Goal: Information Seeking & Learning: Check status

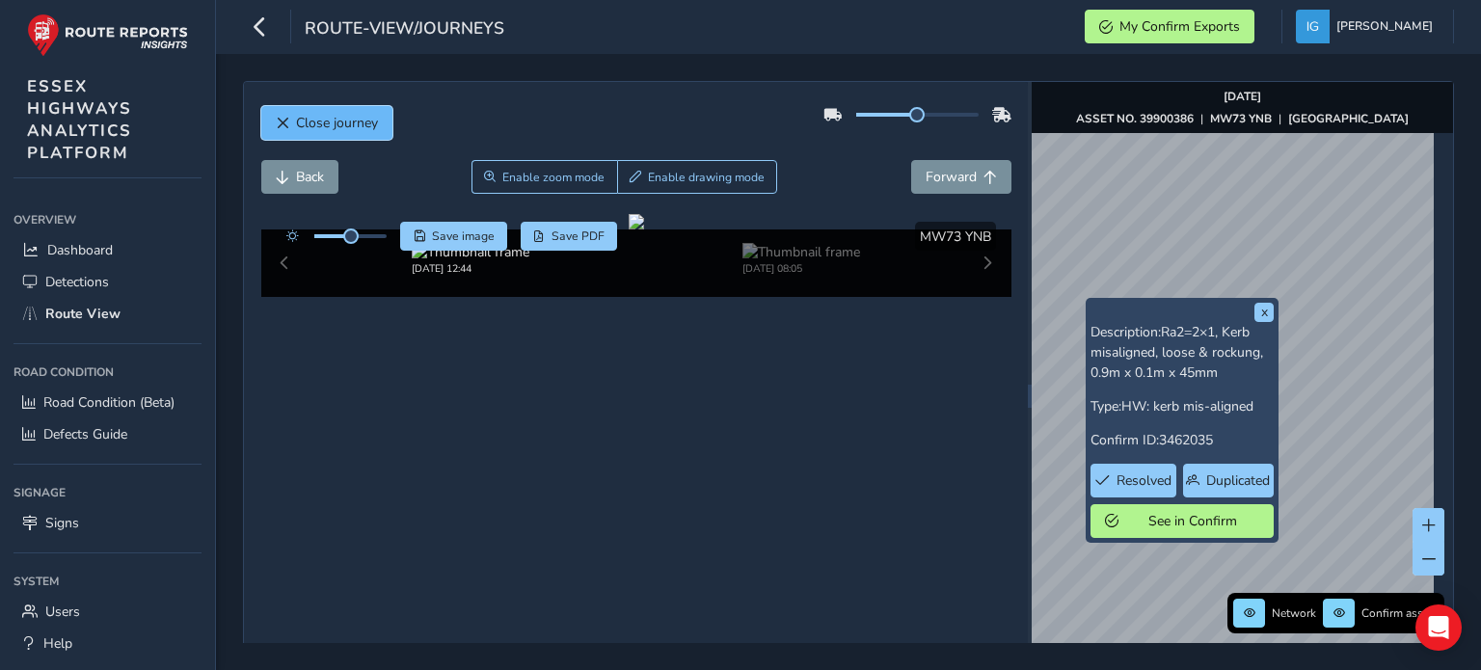
click at [366, 134] on button "Close journey" at bounding box center [326, 123] width 131 height 34
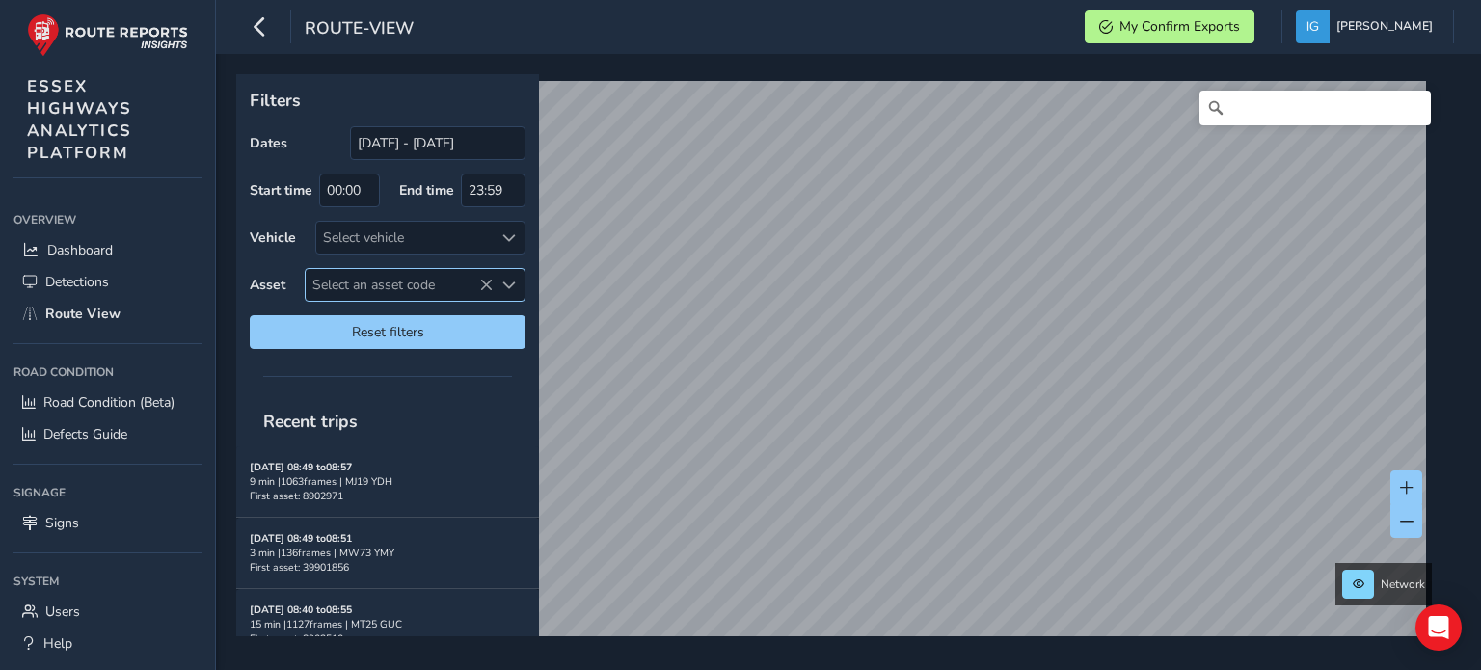
click at [507, 284] on span "Select an asset code" at bounding box center [508, 285] width 13 height 13
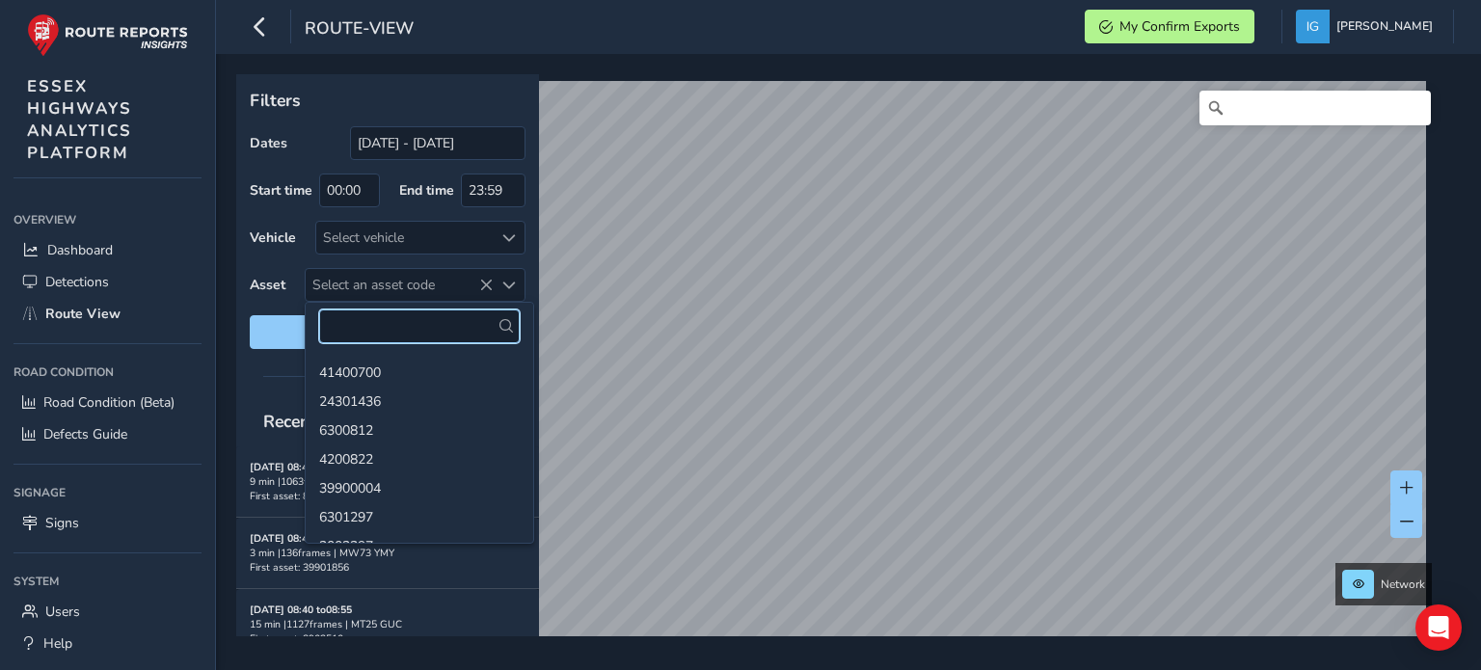
paste input "6600124"
type input "6600124"
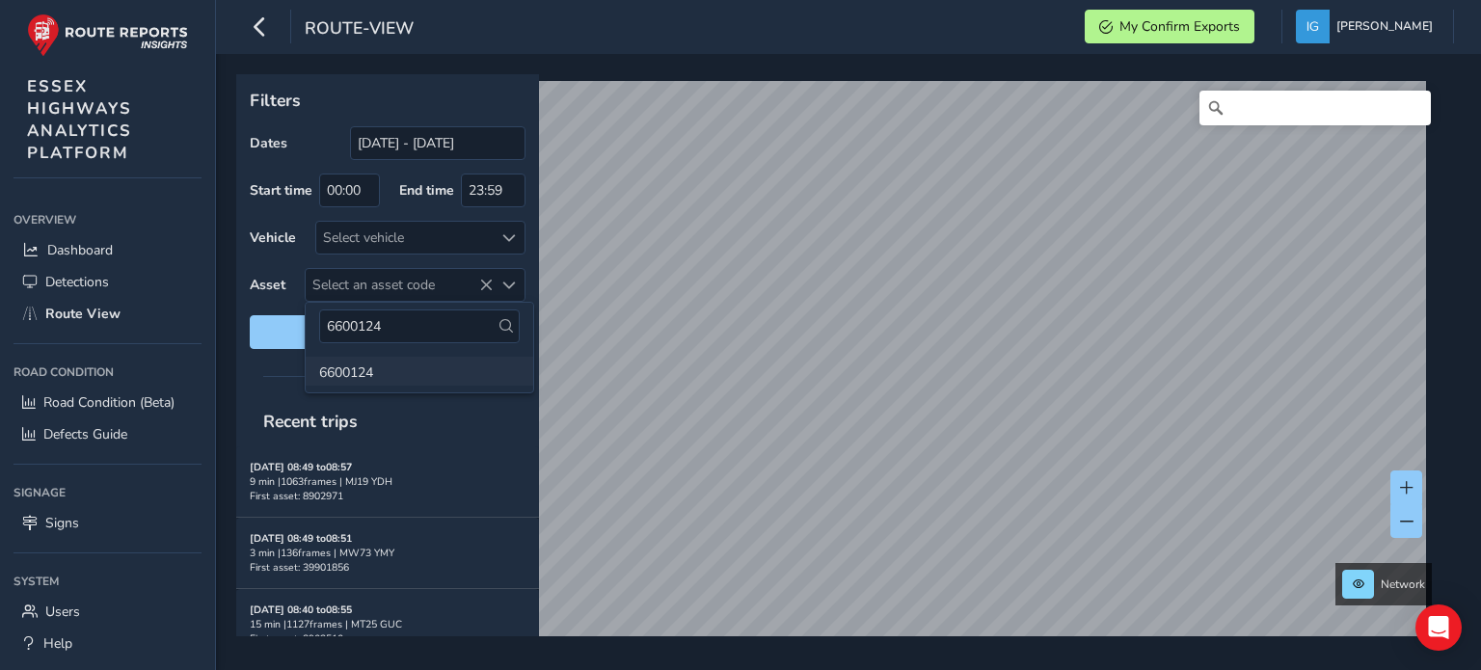
click at [350, 382] on li "6600124" at bounding box center [420, 371] width 228 height 29
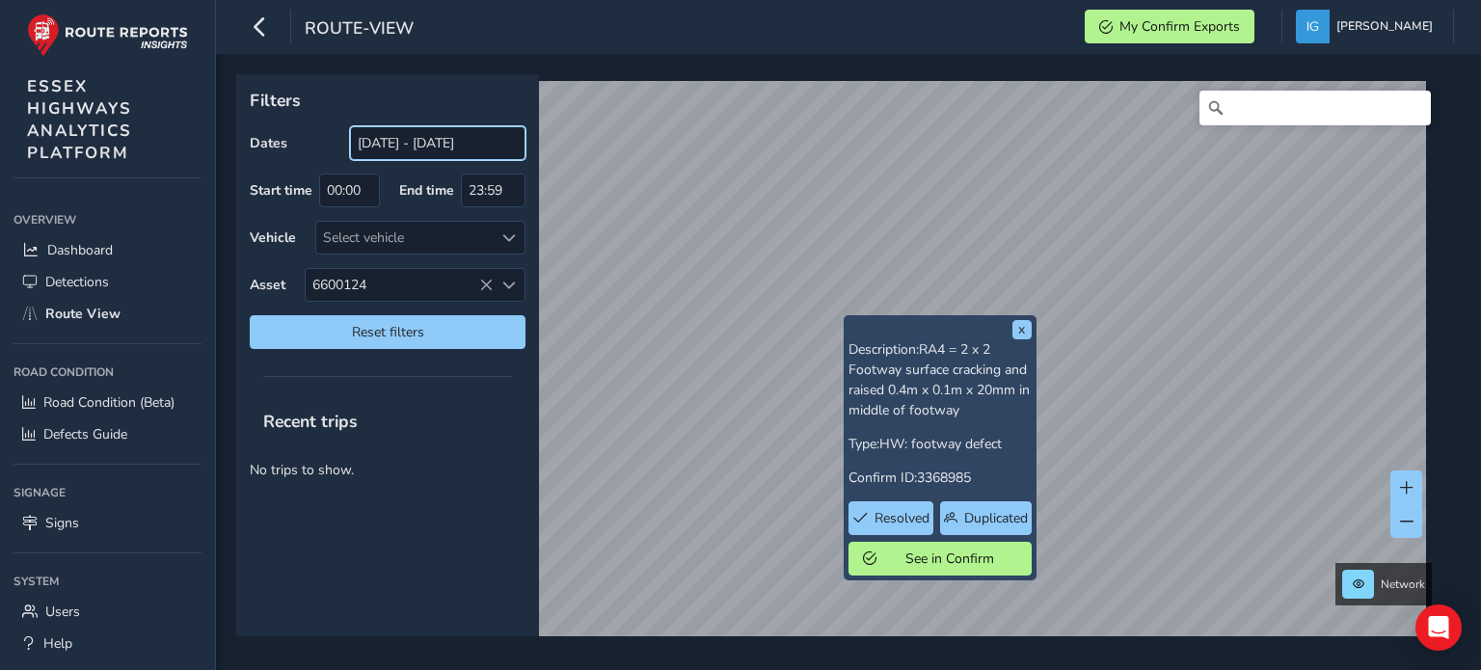
click at [420, 146] on input "[DATE] - [DATE]" at bounding box center [437, 143] width 175 height 34
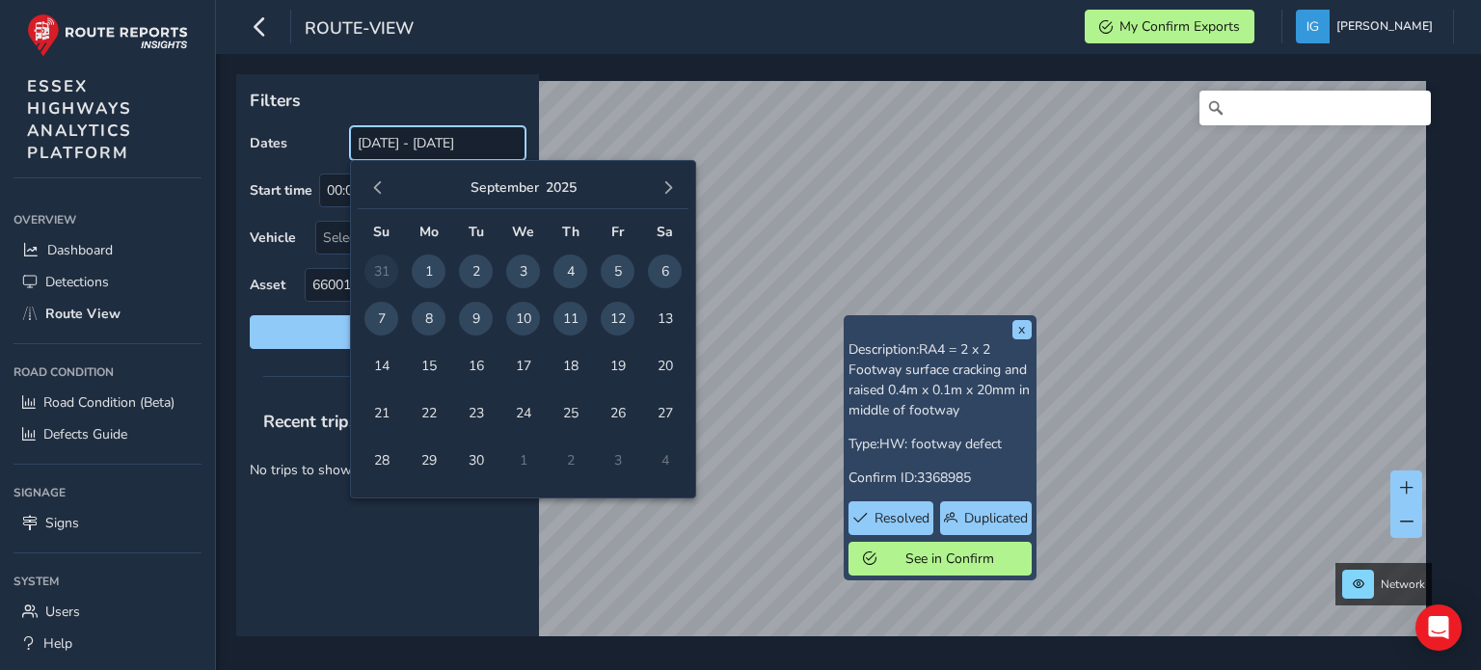
click at [420, 146] on input "[DATE] - [DATE]" at bounding box center [437, 143] width 175 height 34
click at [377, 183] on span "button" at bounding box center [377, 187] width 13 height 13
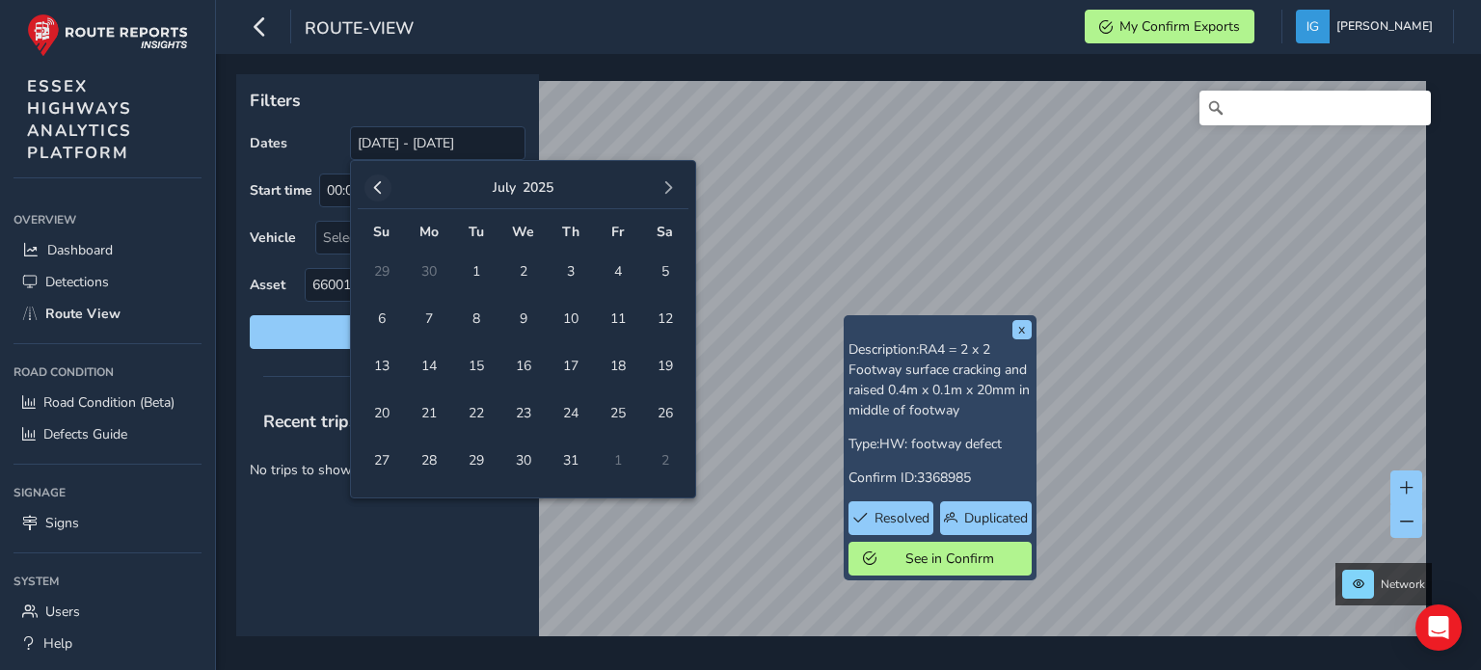
click at [377, 184] on span "button" at bounding box center [377, 187] width 13 height 13
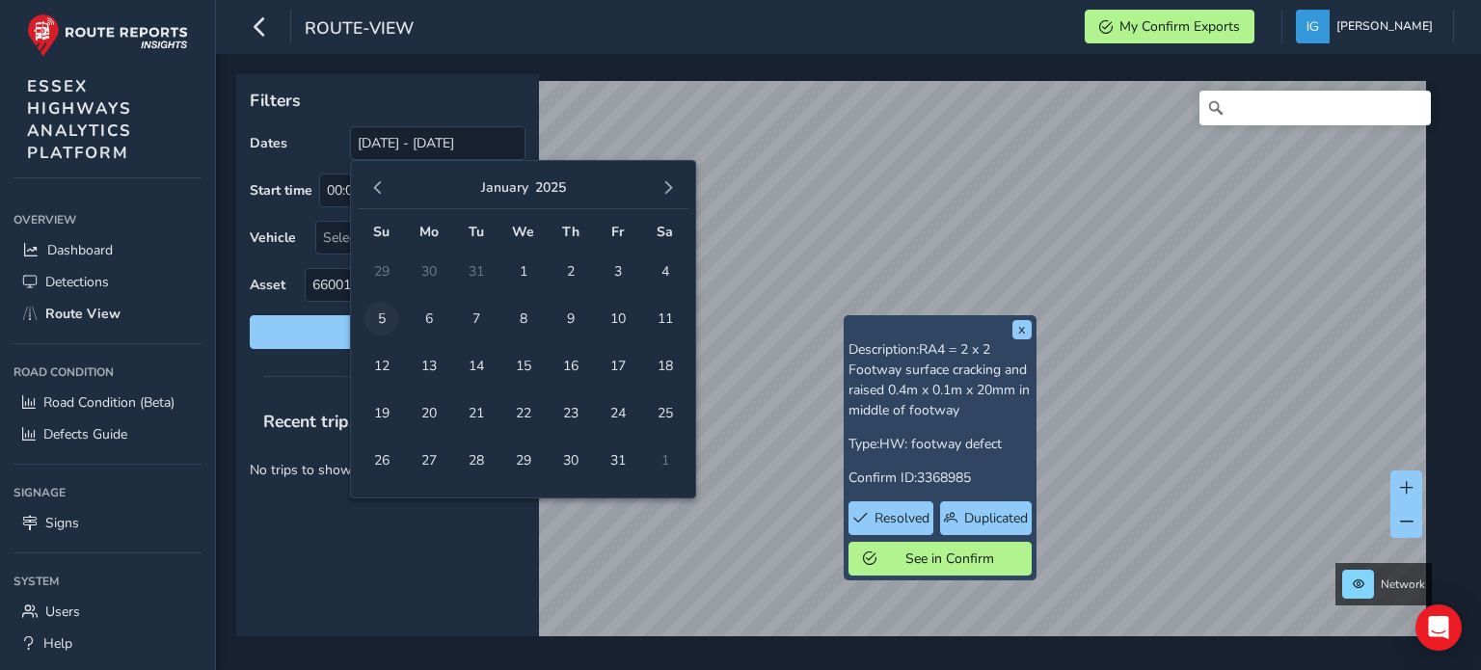
click at [390, 319] on span "5" at bounding box center [381, 319] width 34 height 34
click at [672, 185] on span "button" at bounding box center [667, 187] width 13 height 13
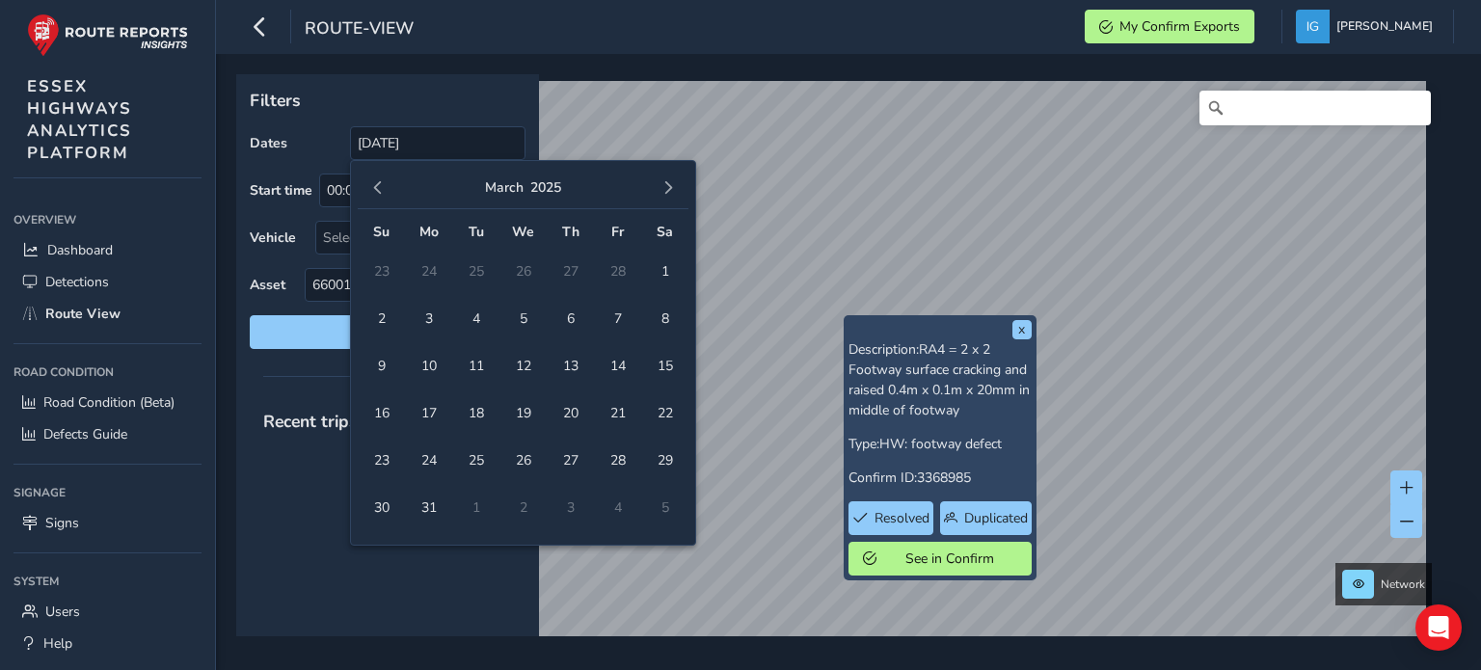
click at [672, 185] on span "button" at bounding box center [667, 187] width 13 height 13
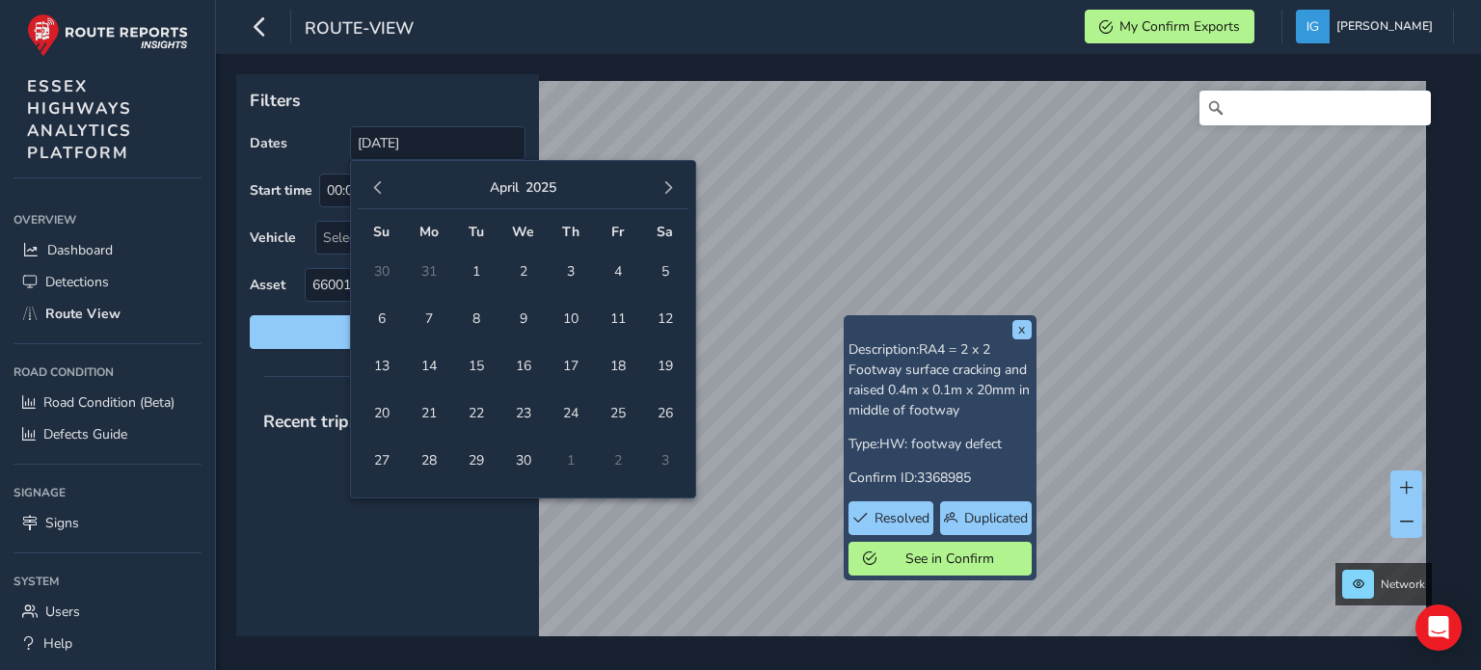
click at [672, 185] on span "button" at bounding box center [667, 187] width 13 height 13
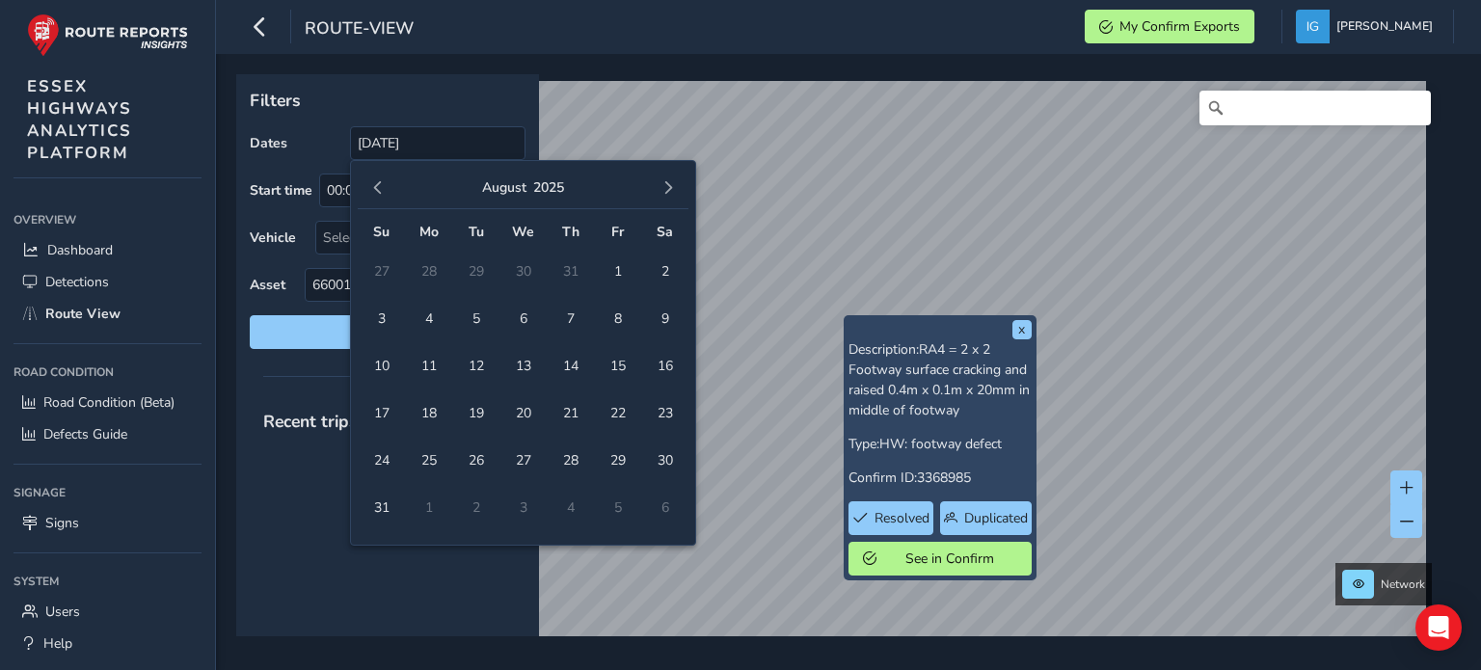
click at [672, 185] on span "button" at bounding box center [667, 187] width 13 height 13
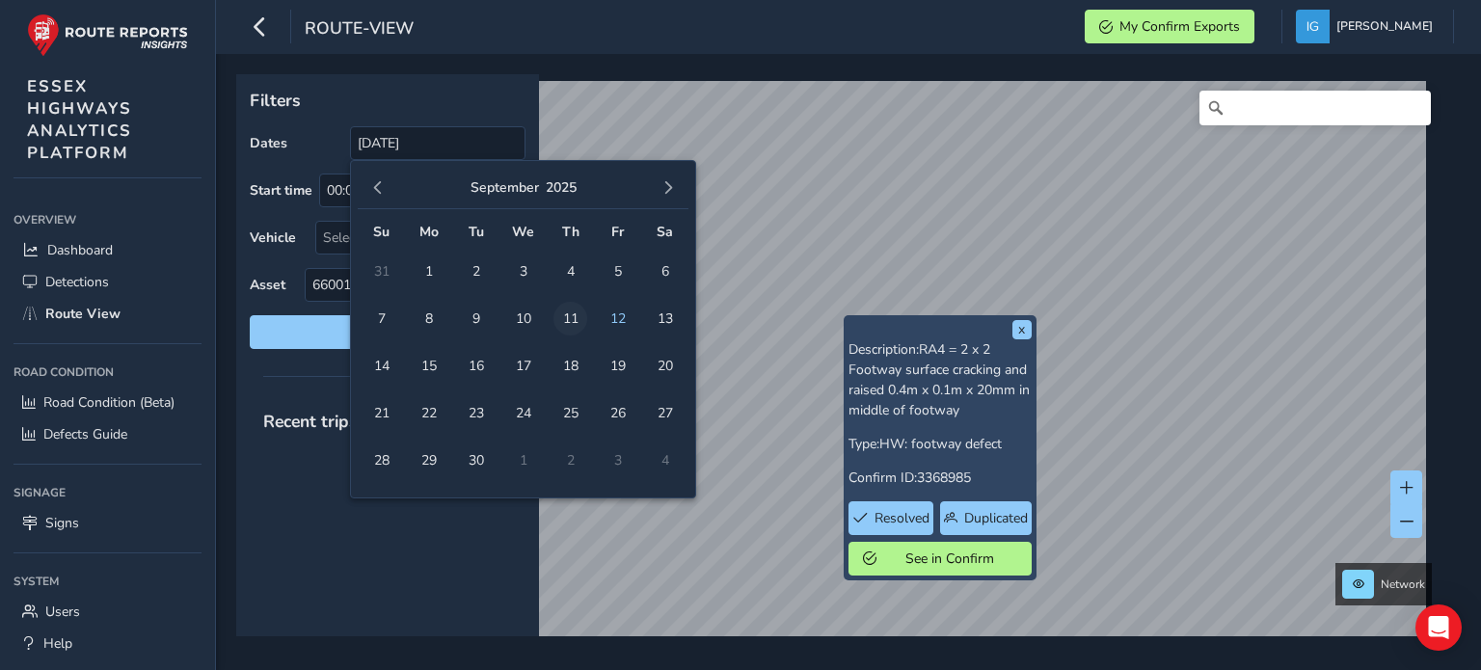
click at [578, 313] on span "11" at bounding box center [570, 319] width 34 height 34
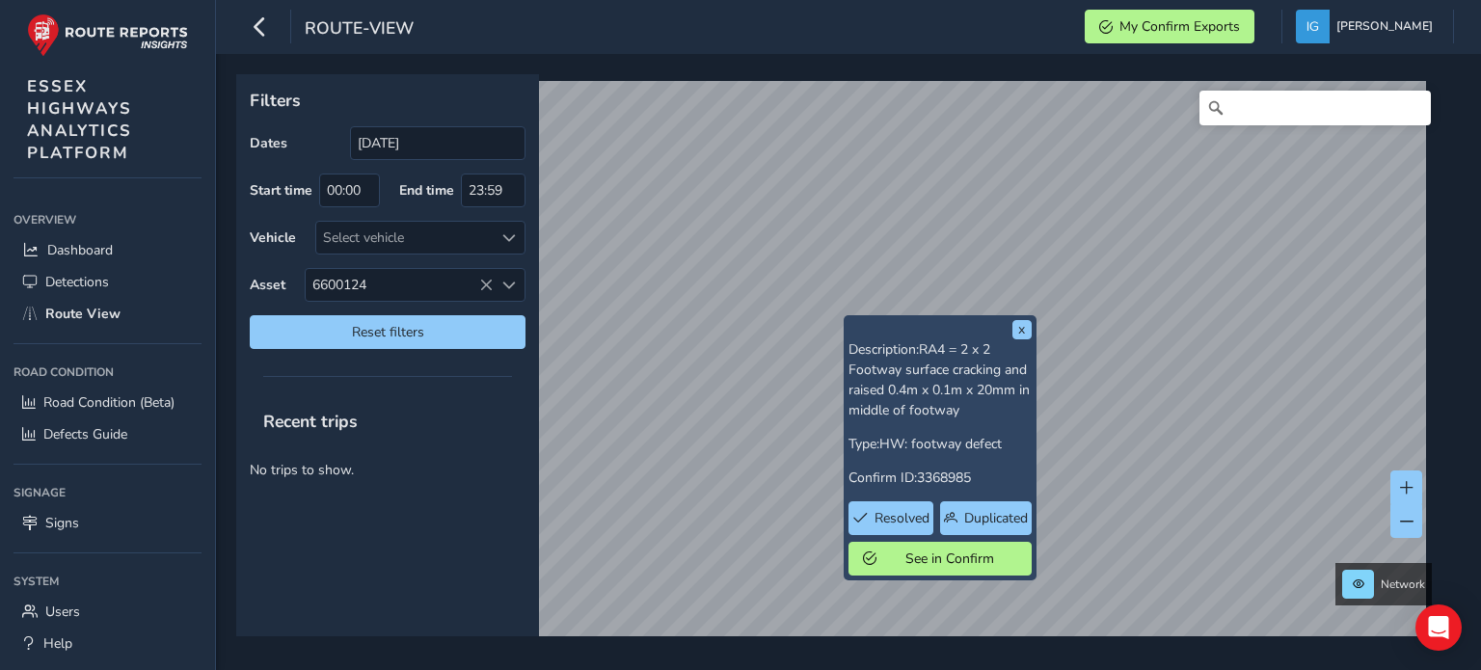
type input "[DATE] - [DATE]"
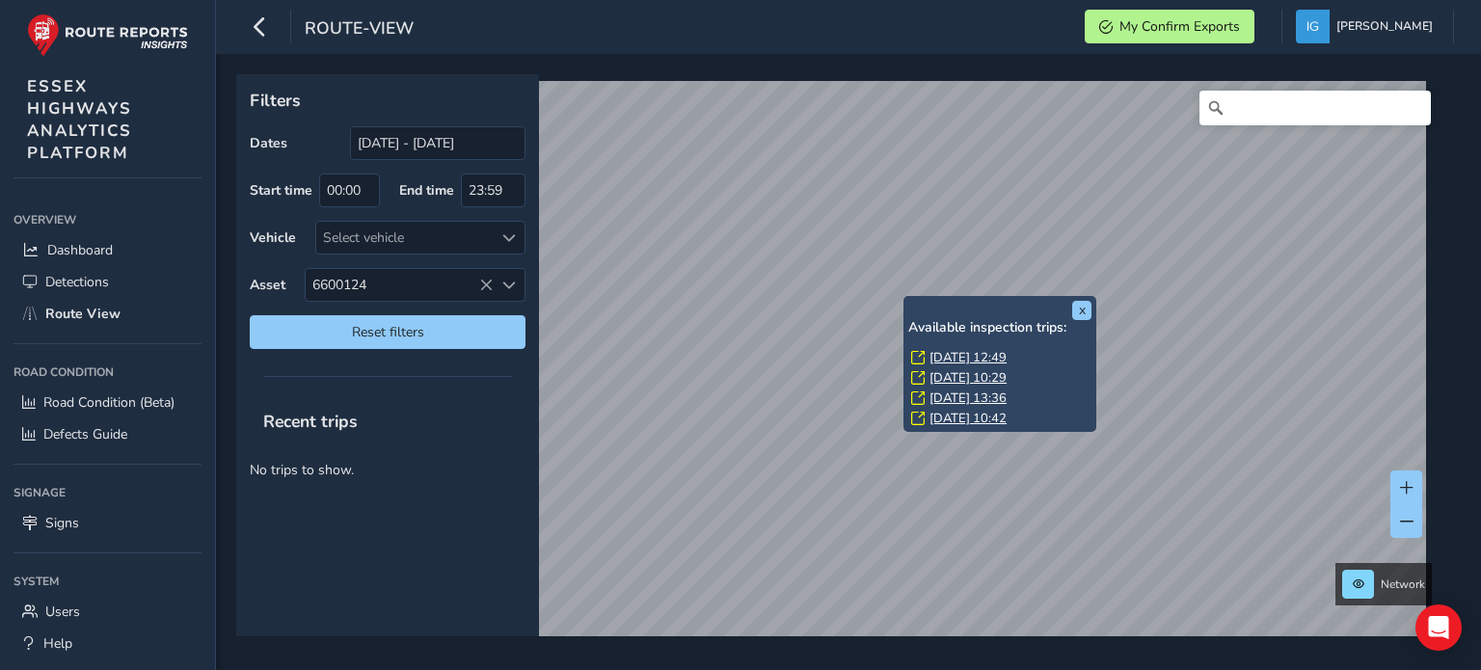
click at [949, 356] on link "[DATE] 12:49" at bounding box center [967, 357] width 77 height 17
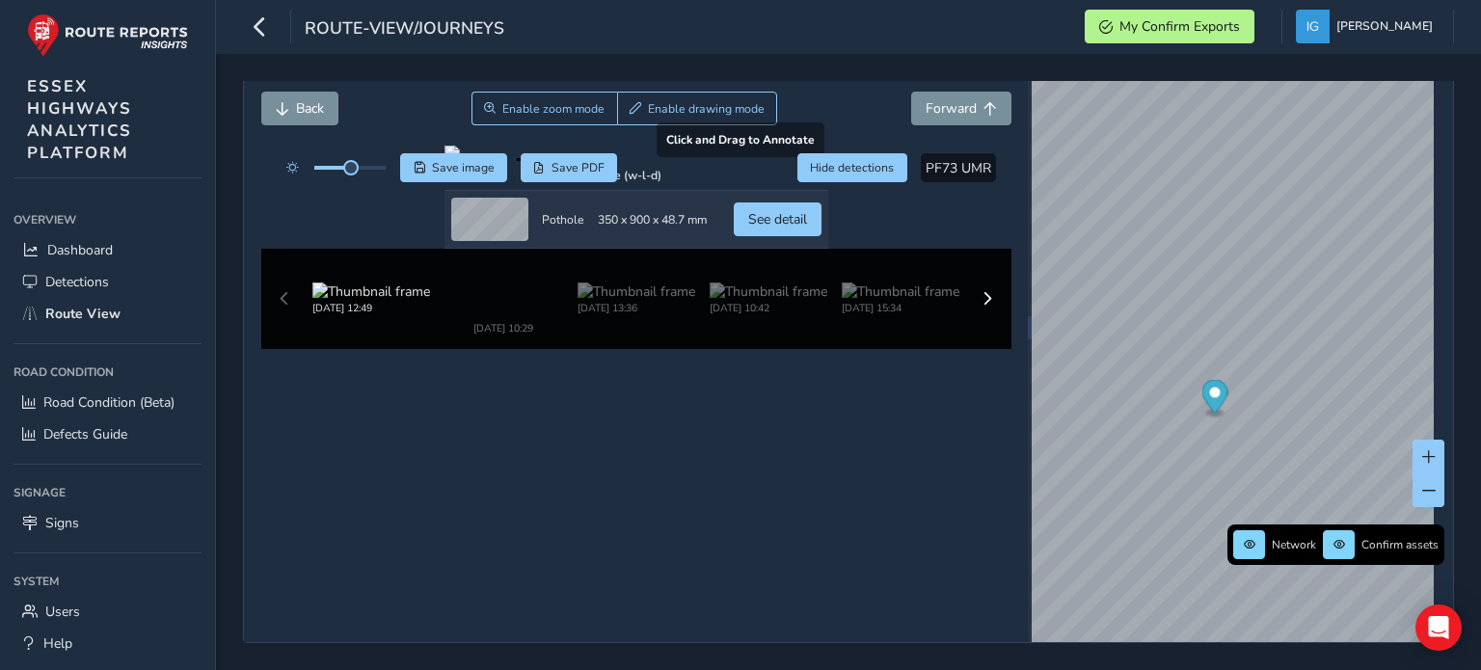
scroll to position [186, 0]
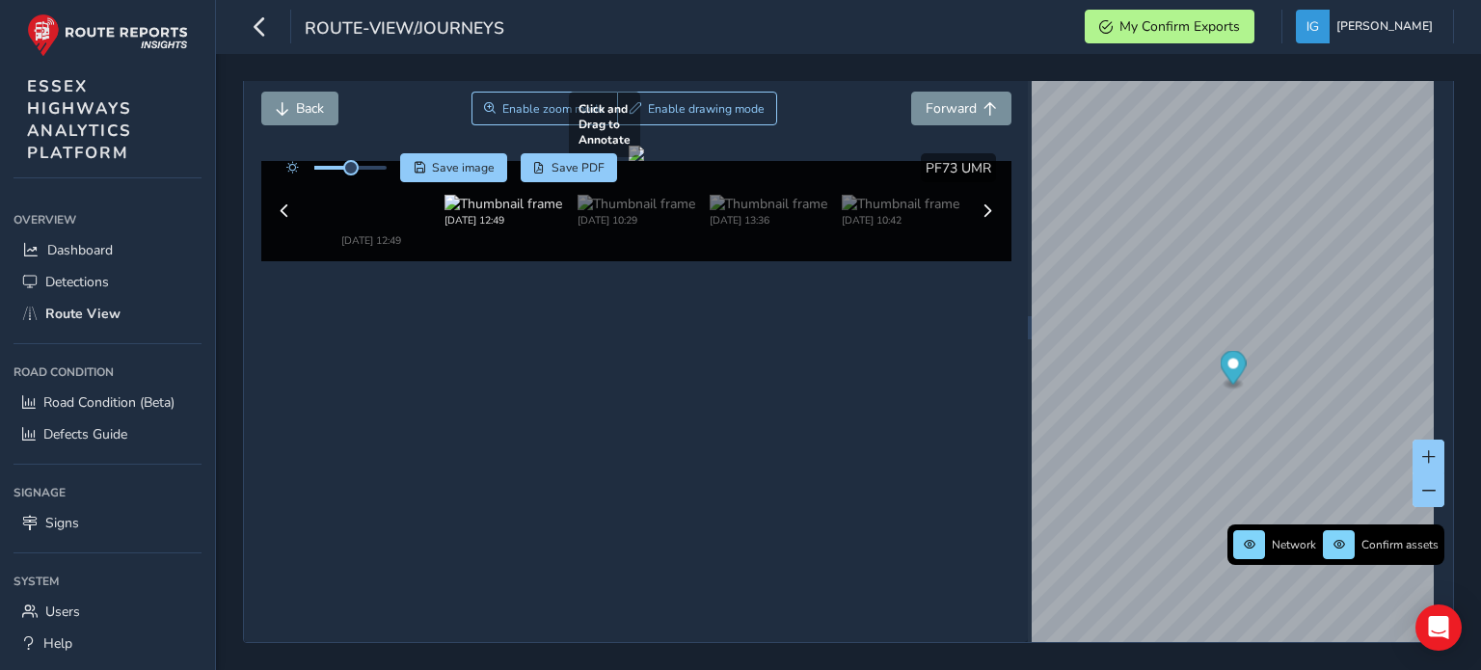
scroll to position [99, 0]
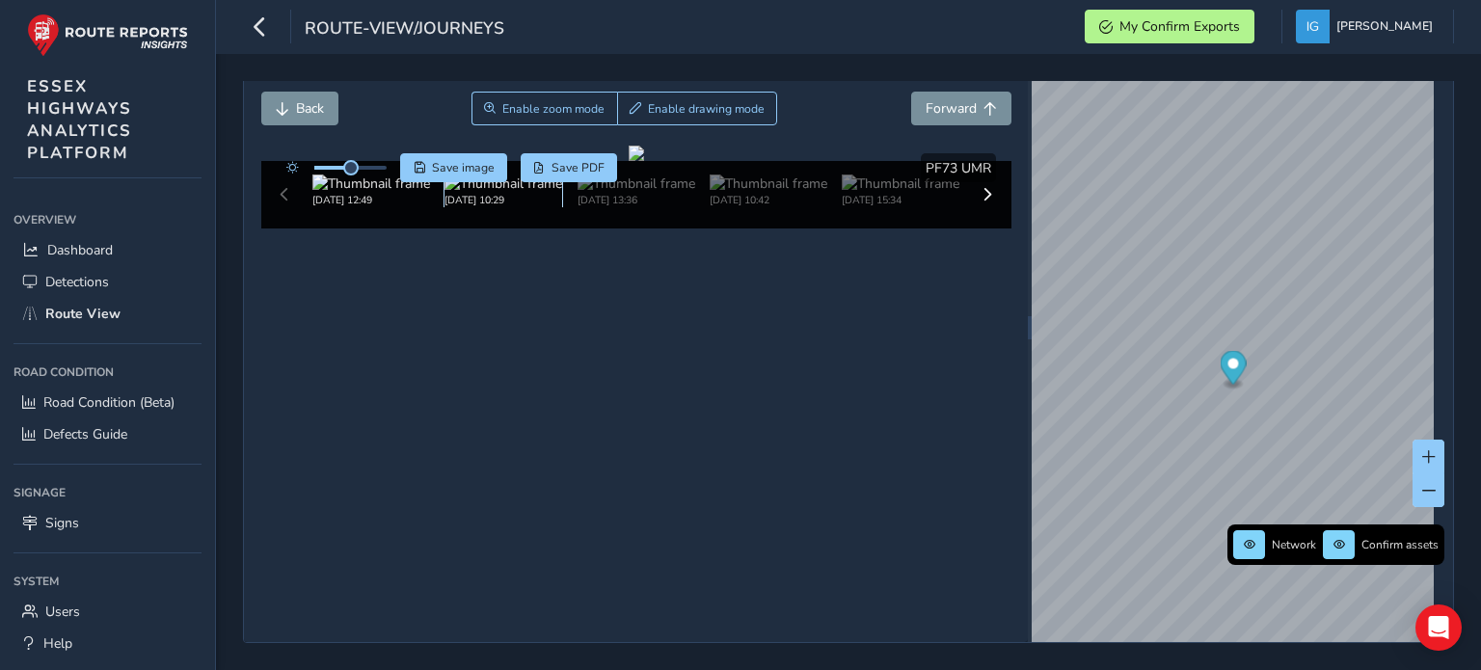
click at [501, 193] on img at bounding box center [503, 184] width 118 height 18
click at [902, 193] on img at bounding box center [901, 184] width 118 height 18
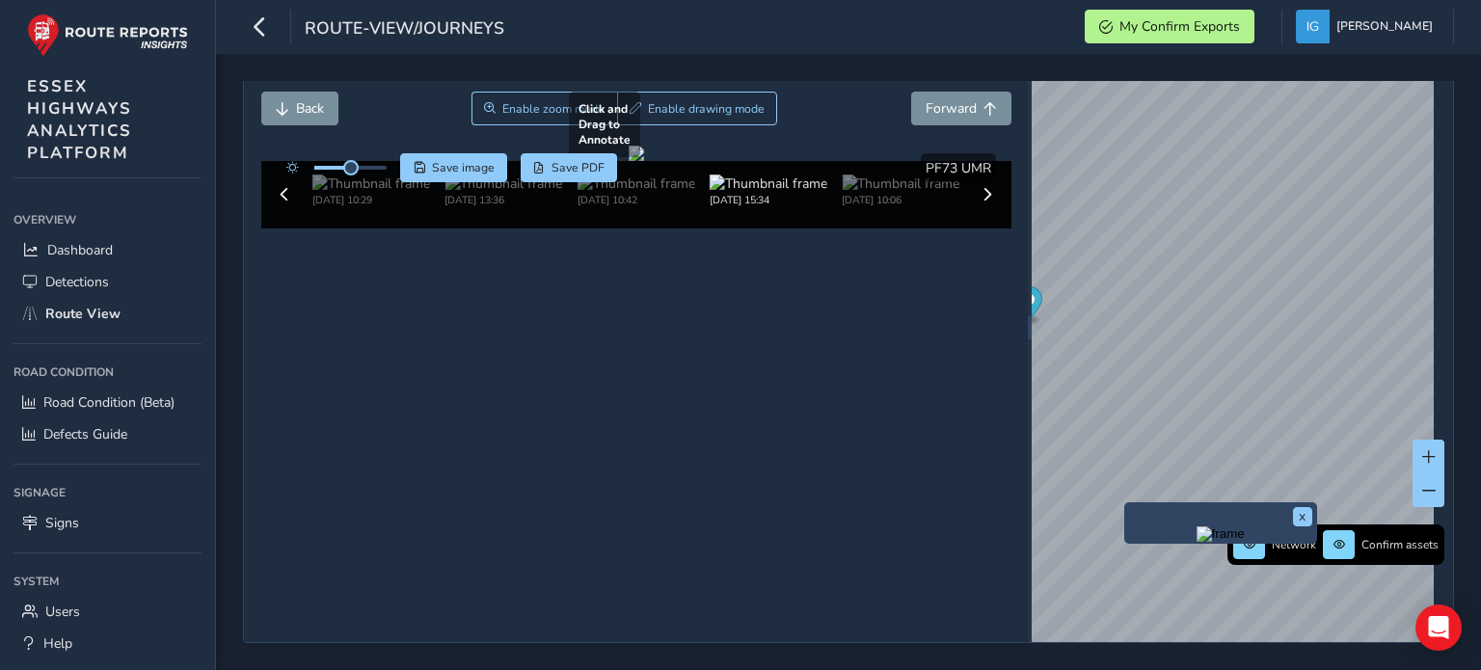
click at [968, 275] on div "Close journey Back Enable zoom mode Enable drawing mode Forward Click and Drag …" at bounding box center [848, 328] width 1211 height 631
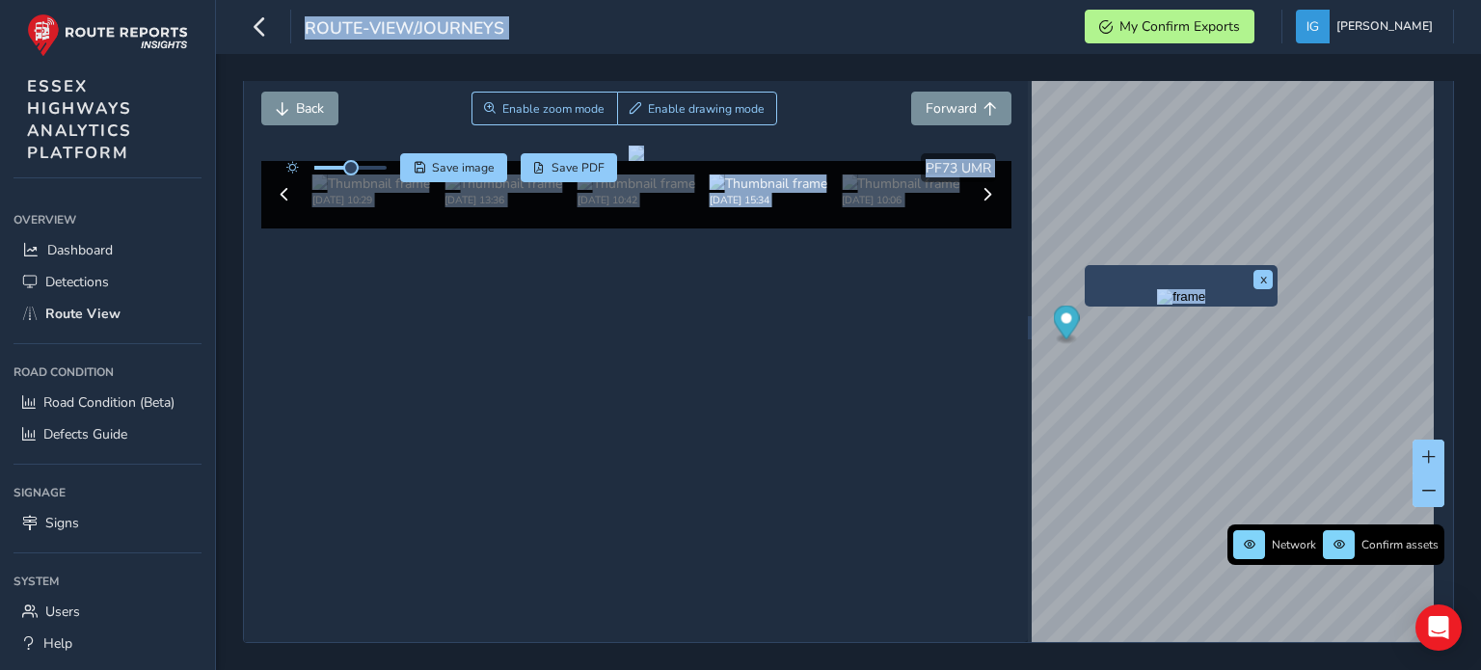
scroll to position [99, 0]
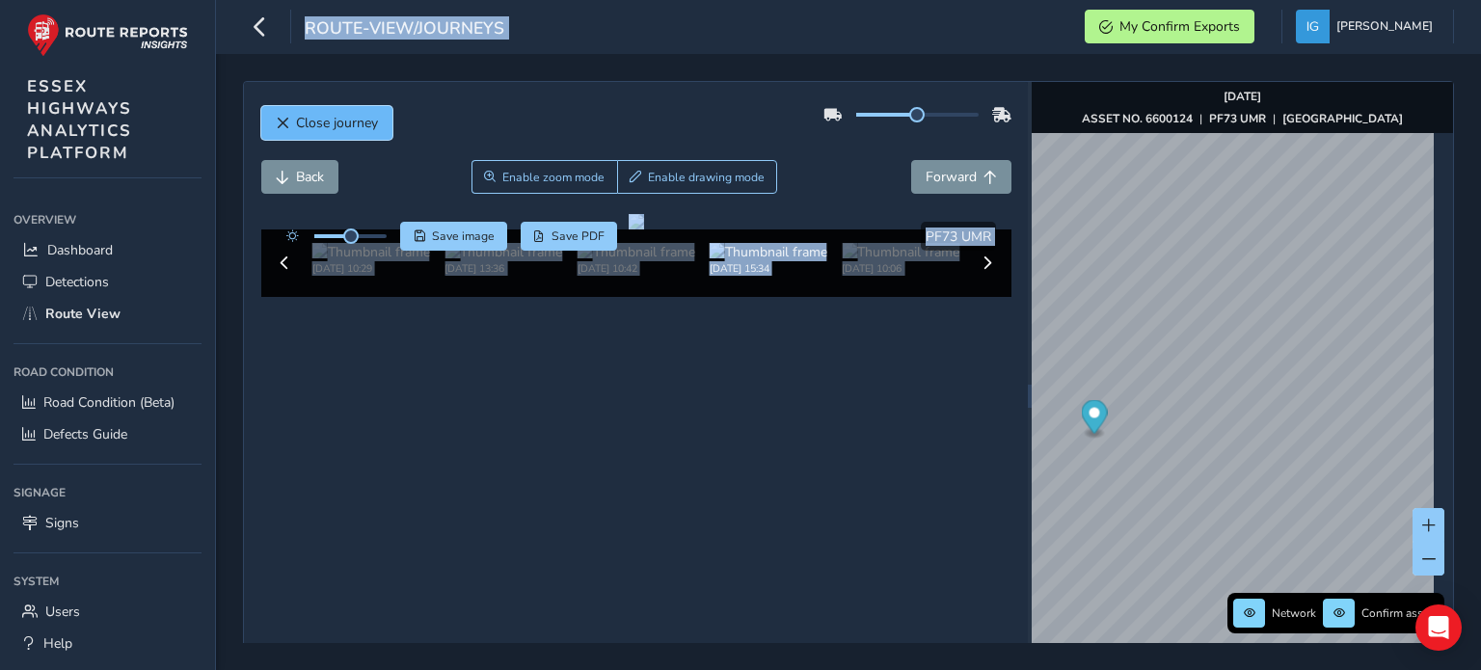
click at [347, 122] on span "Close journey" at bounding box center [337, 123] width 82 height 18
